Goal: Use online tool/utility: Utilize a website feature to perform a specific function

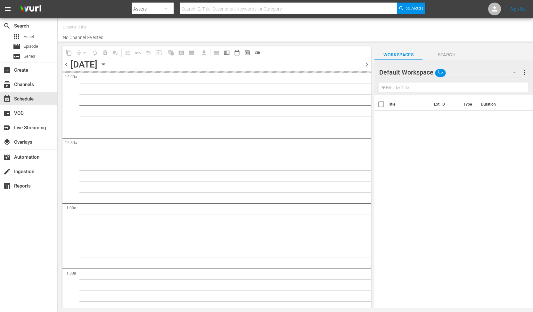
type input "RugbyPass TV (1872)"
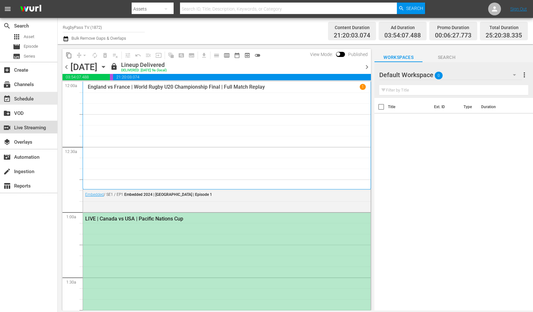
click at [18, 129] on div "switch_video Live Streaming" at bounding box center [18, 127] width 36 height 6
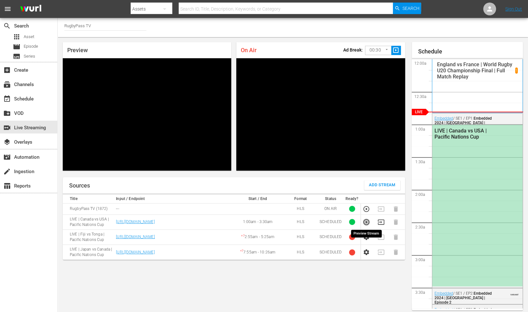
click at [367, 223] on icon "button" at bounding box center [366, 222] width 7 height 7
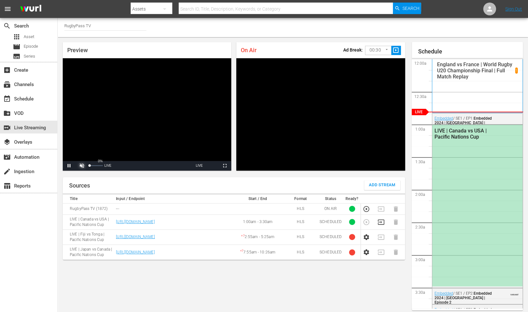
click at [82, 166] on span "Video Player" at bounding box center [82, 166] width 0 height 0
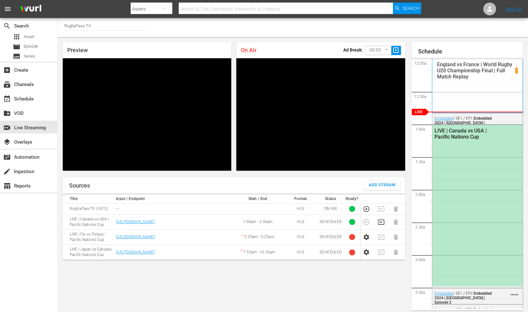
click at [381, 220] on icon "button" at bounding box center [381, 221] width 6 height 5
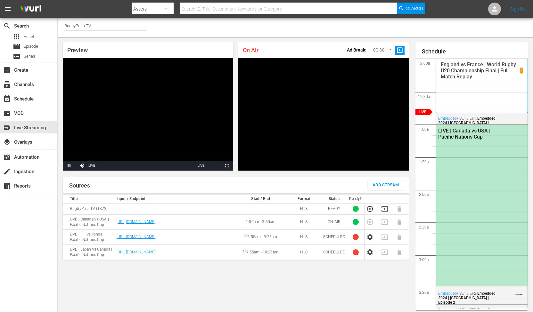
click at [374, 51] on body "menu Search By Assets Search ID, Title, Description, Keywords, or Category Sear…" at bounding box center [266, 156] width 533 height 312
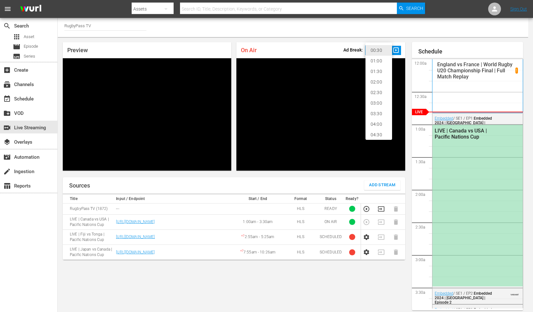
click at [381, 82] on li "02:00" at bounding box center [378, 82] width 27 height 11
type input "120"
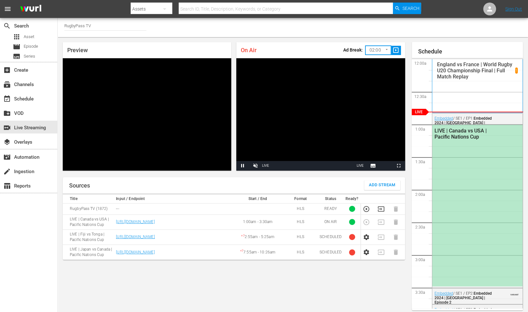
click at [392, 52] on button "slideshow_sharp" at bounding box center [396, 50] width 10 height 9
